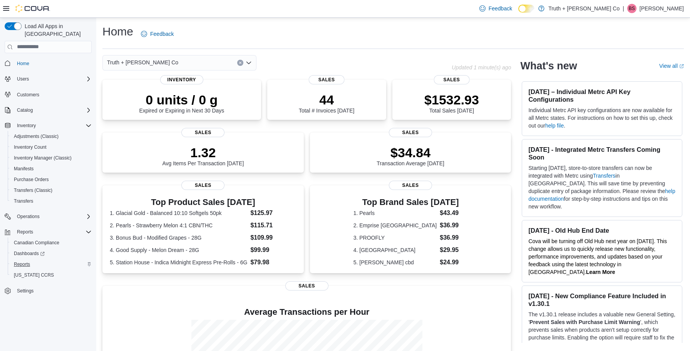
click at [22, 261] on span "Reports" at bounding box center [22, 264] width 16 height 6
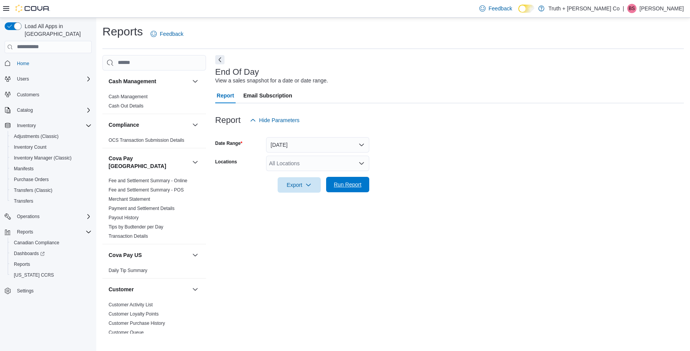
click at [355, 188] on span "Run Report" at bounding box center [348, 184] width 34 height 15
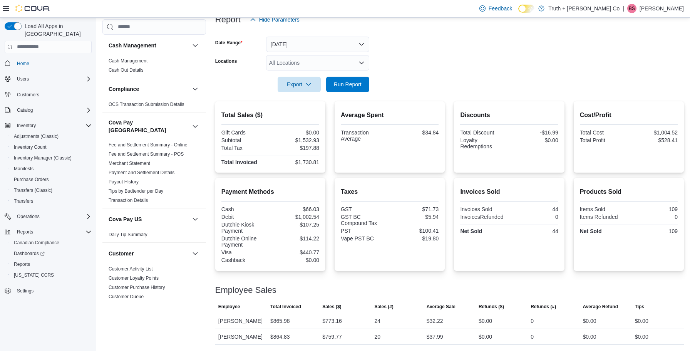
scroll to position [100, 0]
